Goal: Task Accomplishment & Management: Manage account settings

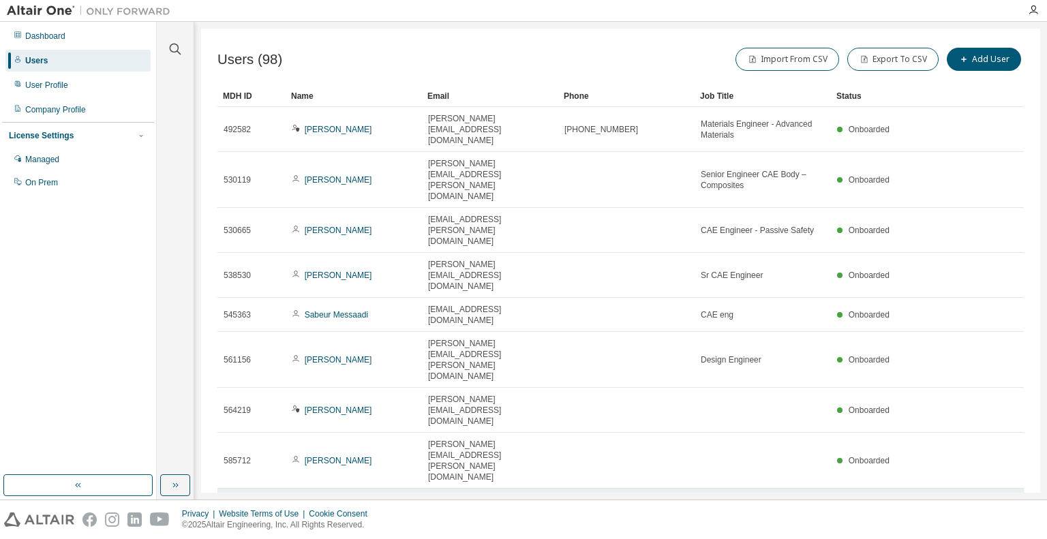
click at [340, 512] on link "[PERSON_NAME]" at bounding box center [338, 517] width 67 height 10
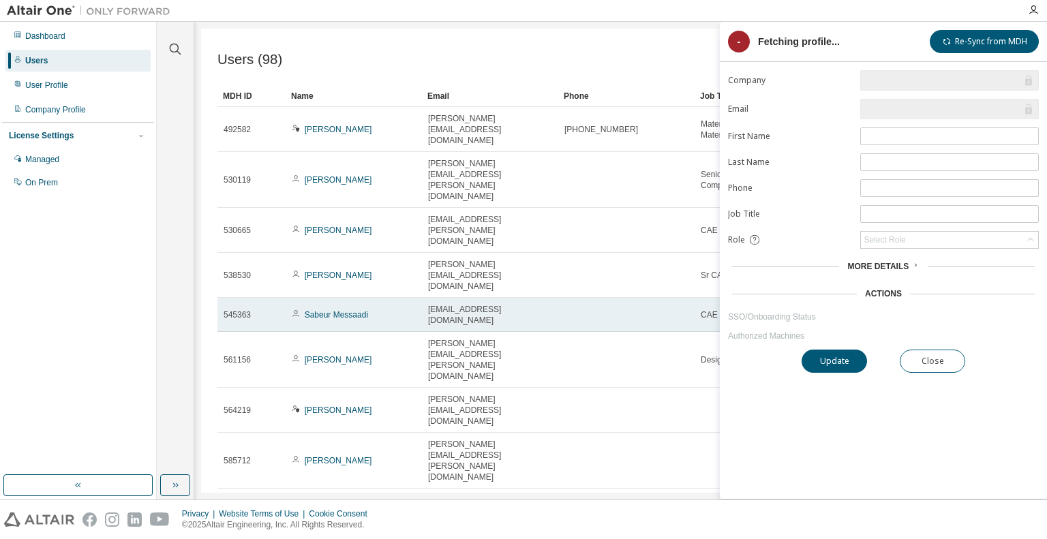
type input "*"
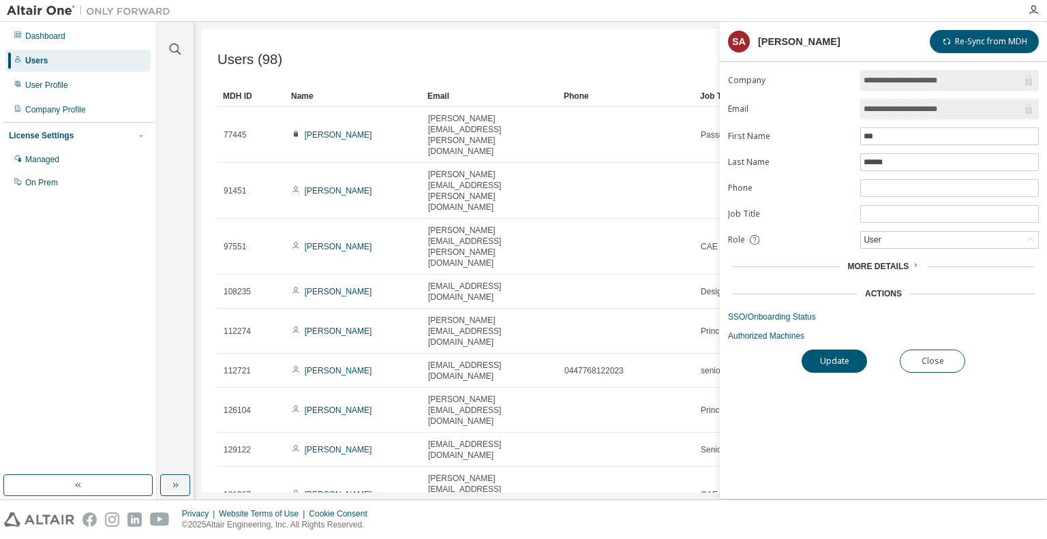
click at [913, 265] on icon at bounding box center [915, 265] width 8 height 8
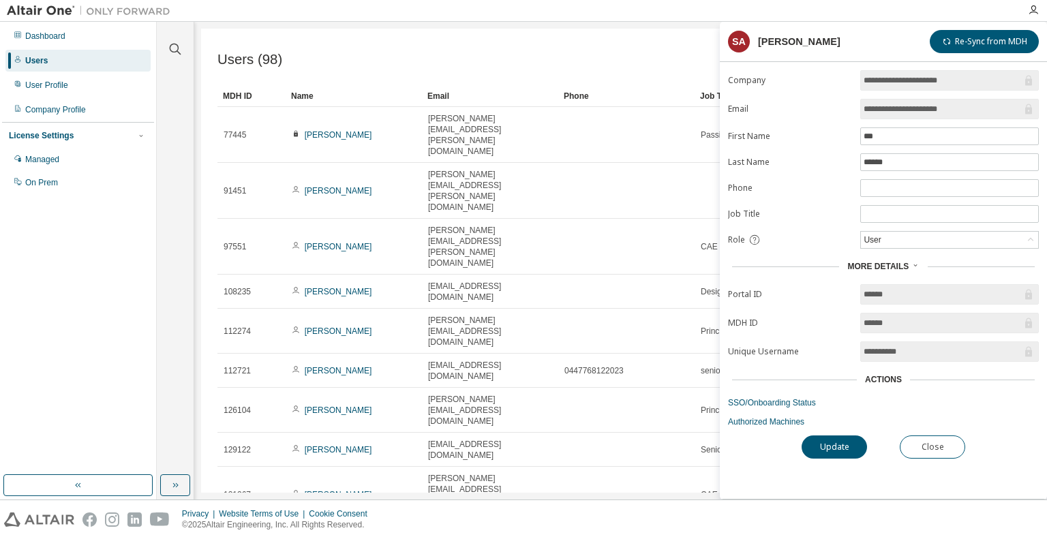
click at [913, 264] on icon at bounding box center [915, 265] width 8 height 8
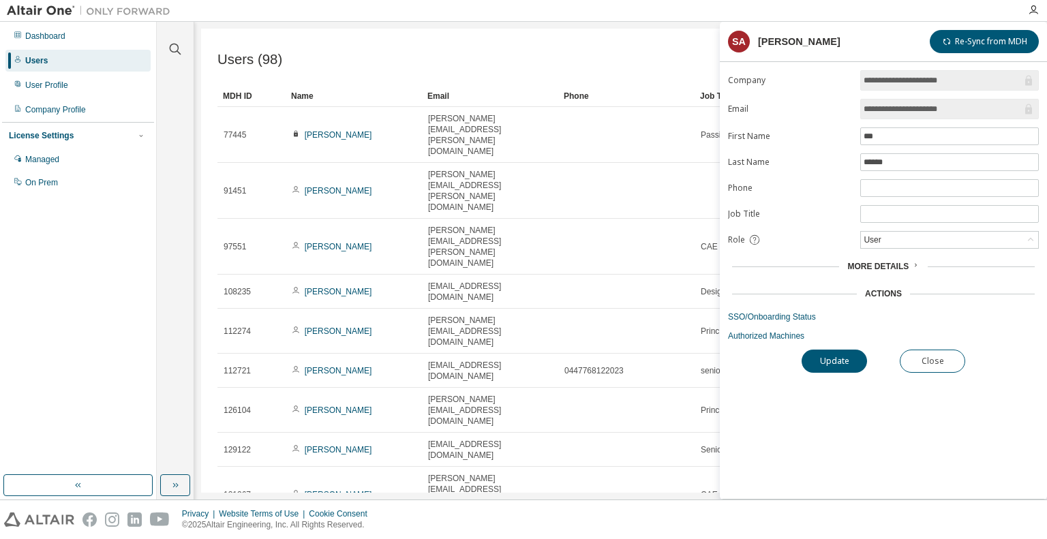
click at [448, 380] on div "Users (98) Import From CSV Export To CSV Add User Clear Load Save Save As Field…" at bounding box center [620, 261] width 839 height 464
